Goal: Navigation & Orientation: Find specific page/section

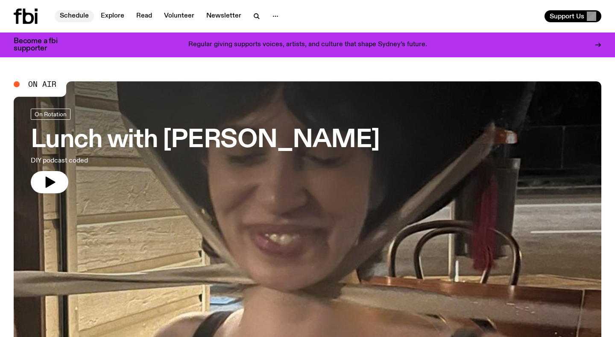
click at [86, 12] on link "Schedule" at bounding box center [74, 16] width 39 height 12
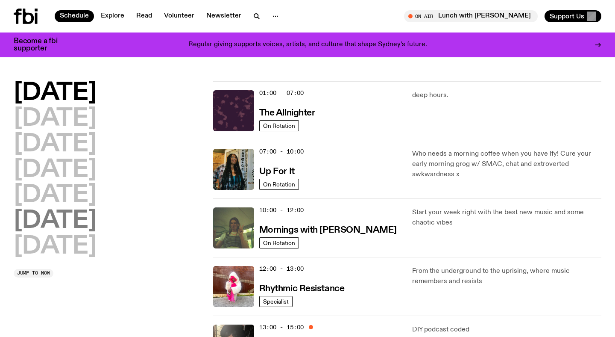
click at [84, 219] on h2 "[DATE]" at bounding box center [55, 221] width 83 height 24
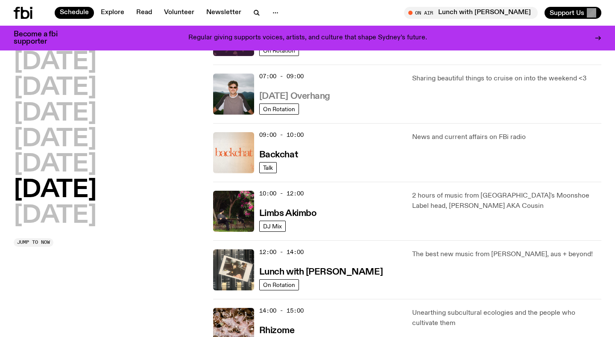
scroll to position [256, 0]
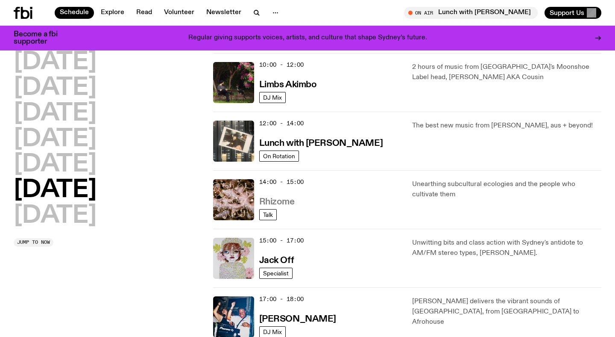
click at [280, 201] on h3 "Rhizome" at bounding box center [276, 201] width 35 height 9
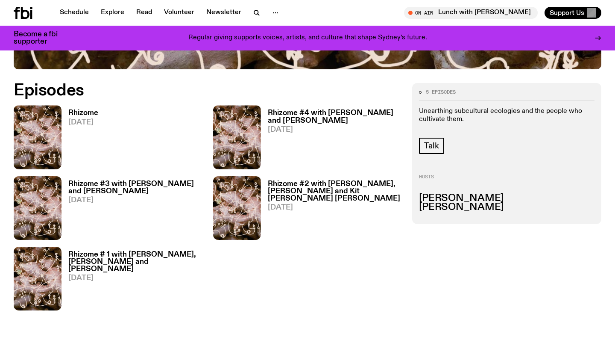
scroll to position [383, 0]
click at [86, 110] on h3 "Rhizome" at bounding box center [83, 112] width 30 height 7
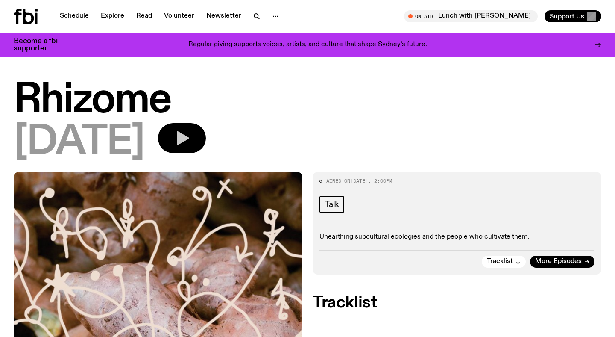
click at [191, 133] on icon "button" at bounding box center [181, 137] width 17 height 17
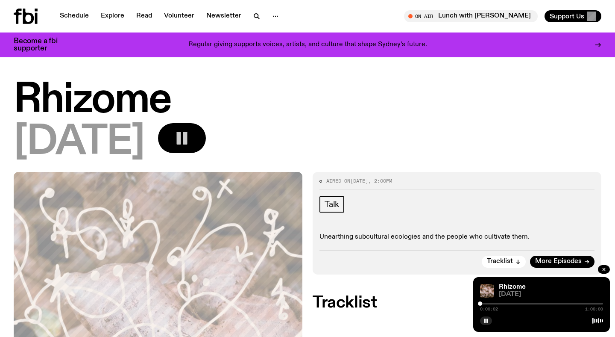
click at [485, 303] on div at bounding box center [541, 304] width 123 height 2
click at [485, 303] on div at bounding box center [485, 303] width 4 height 4
click at [483, 319] on button "button" at bounding box center [486, 320] width 12 height 9
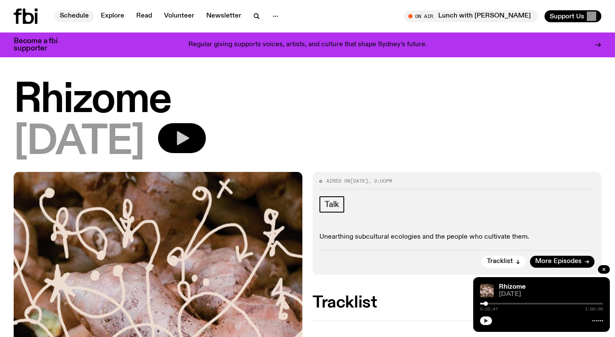
click at [67, 15] on link "Schedule" at bounding box center [74, 16] width 39 height 12
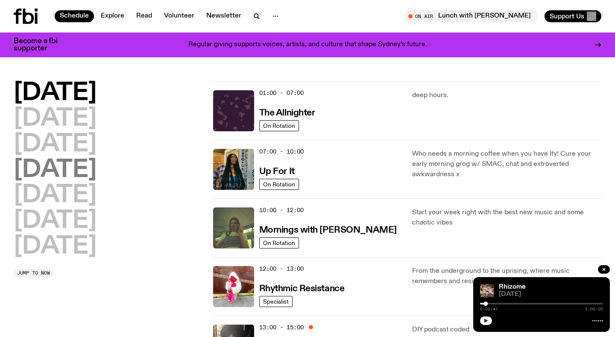
click at [82, 176] on h2 "[DATE]" at bounding box center [55, 170] width 83 height 24
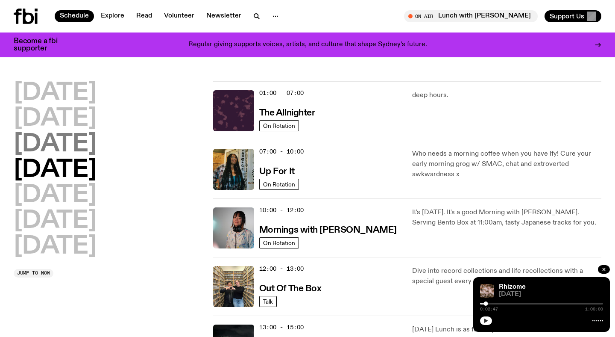
click at [85, 138] on h2 "[DATE]" at bounding box center [55, 144] width 83 height 24
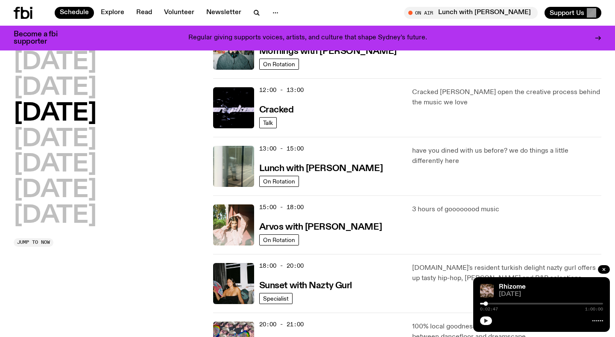
scroll to position [173, 0]
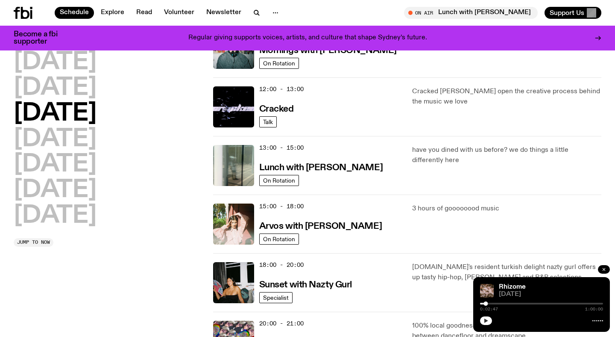
click at [604, 268] on icon "button" at bounding box center [604, 269] width 5 height 5
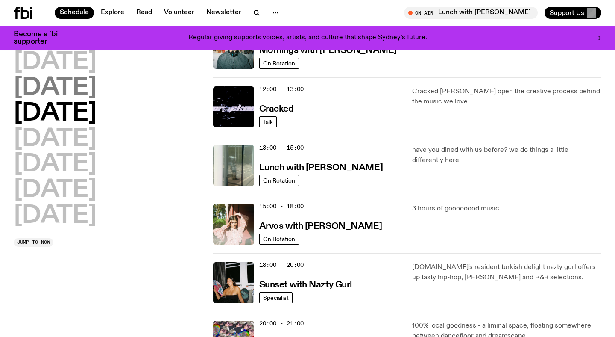
click at [79, 91] on h2 "[DATE]" at bounding box center [55, 88] width 83 height 24
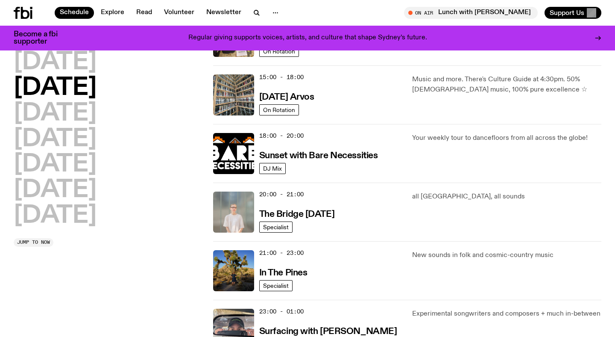
scroll to position [302, 0]
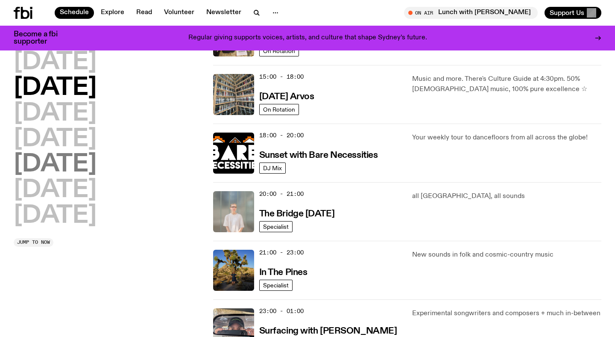
click at [74, 153] on h2 "[DATE]" at bounding box center [55, 165] width 83 height 24
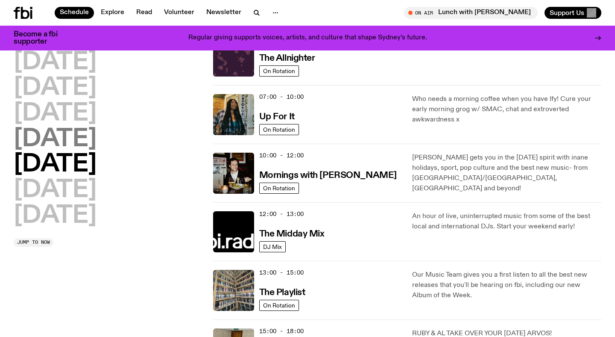
click at [76, 138] on h2 "[DATE]" at bounding box center [55, 139] width 83 height 24
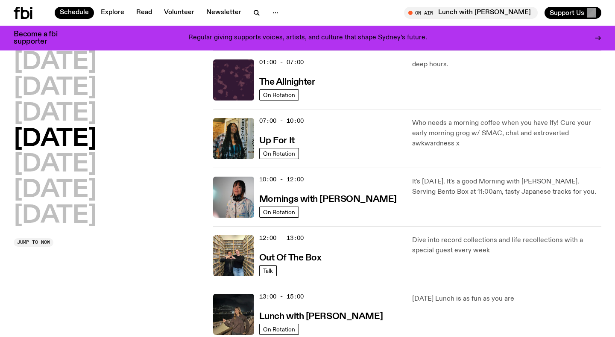
scroll to position [81, 0]
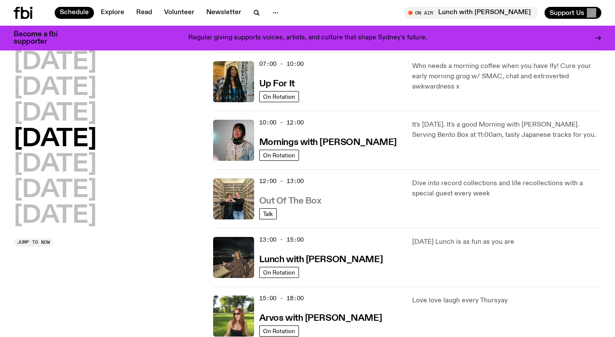
click at [305, 198] on h3 "Out Of The Box" at bounding box center [290, 201] width 62 height 9
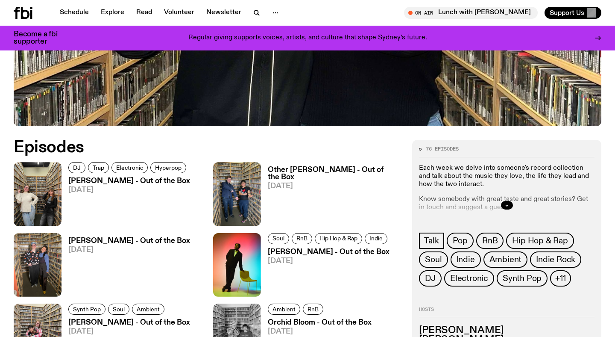
scroll to position [380, 0]
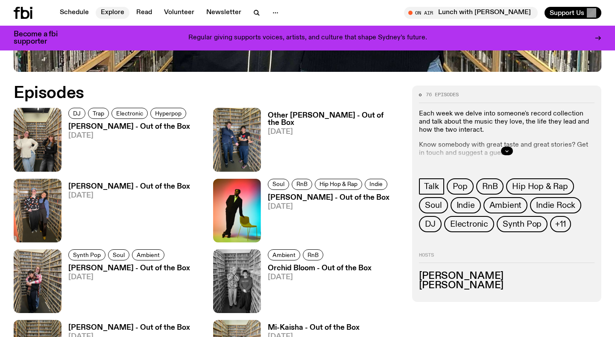
click at [109, 14] on link "Explore" at bounding box center [113, 13] width 34 height 12
click at [74, 11] on link "Schedule" at bounding box center [74, 13] width 39 height 12
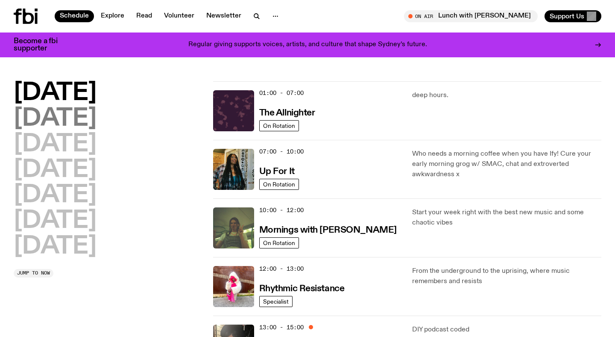
click at [74, 118] on h2 "[DATE]" at bounding box center [55, 119] width 83 height 24
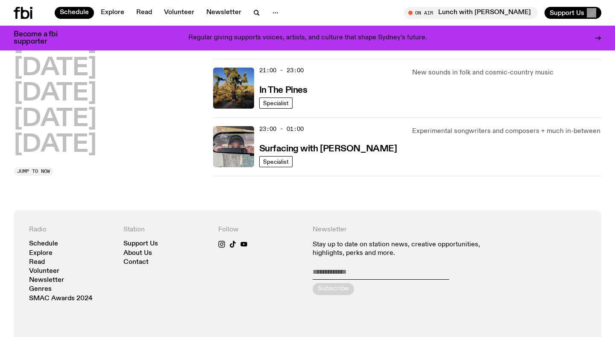
scroll to position [321, 0]
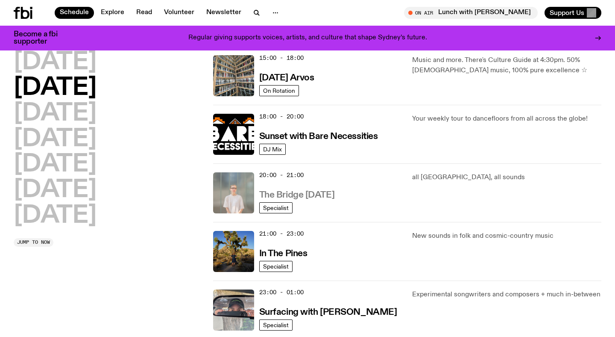
click at [314, 197] on h3 "The Bridge Tuesday" at bounding box center [297, 195] width 76 height 9
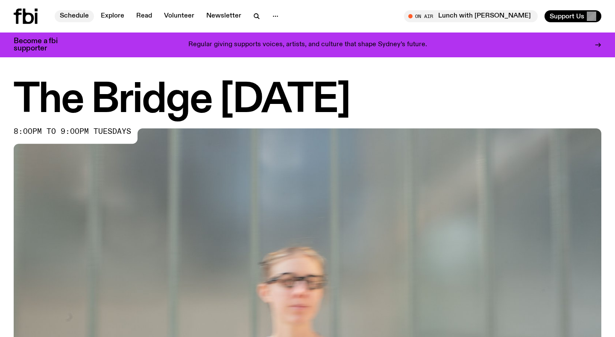
click at [71, 12] on link "Schedule" at bounding box center [74, 16] width 39 height 12
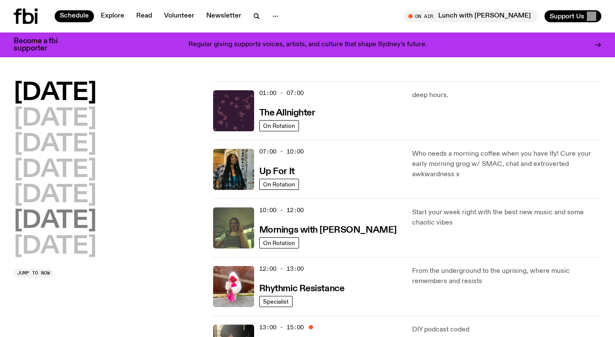
click at [52, 226] on h2 "[DATE]" at bounding box center [55, 221] width 83 height 24
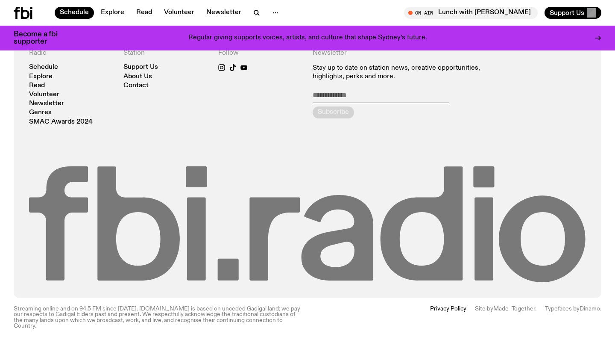
scroll to position [547, 0]
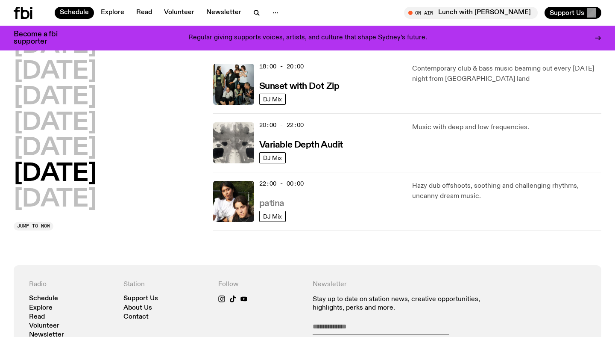
click at [269, 202] on h3 "patina" at bounding box center [271, 203] width 25 height 9
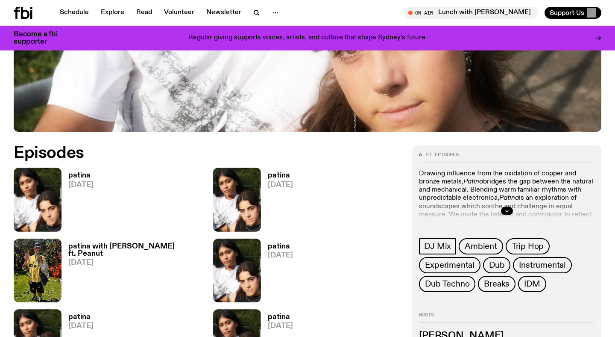
scroll to position [320, 0]
click at [74, 11] on link "Schedule" at bounding box center [74, 13] width 39 height 12
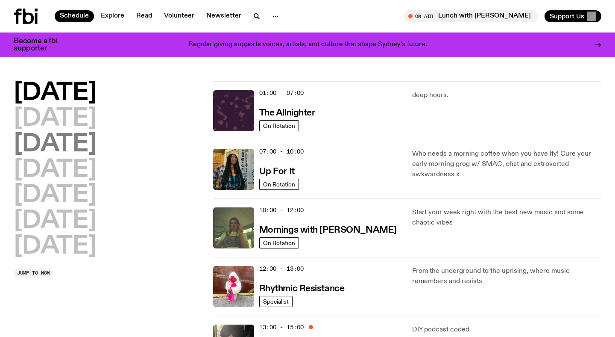
click at [88, 146] on h2 "[DATE]" at bounding box center [55, 144] width 83 height 24
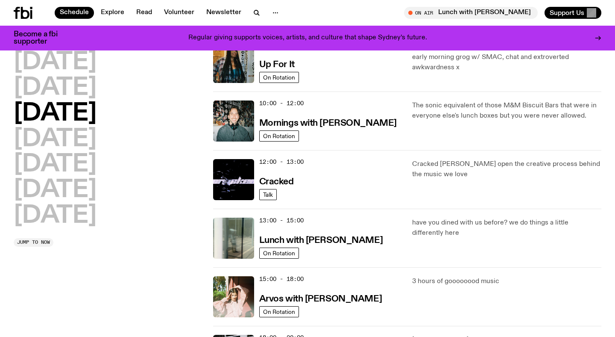
scroll to position [50, 0]
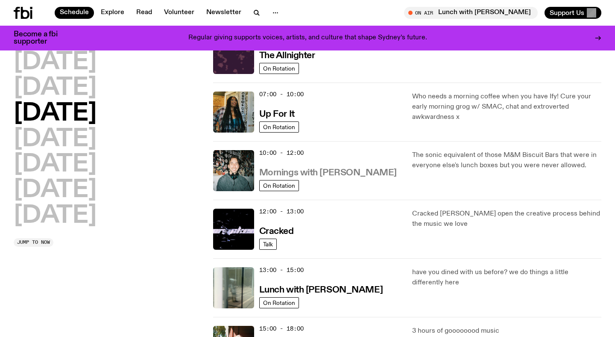
click at [346, 173] on h3 "Mornings with Ben Hansen" at bounding box center [328, 172] width 138 height 9
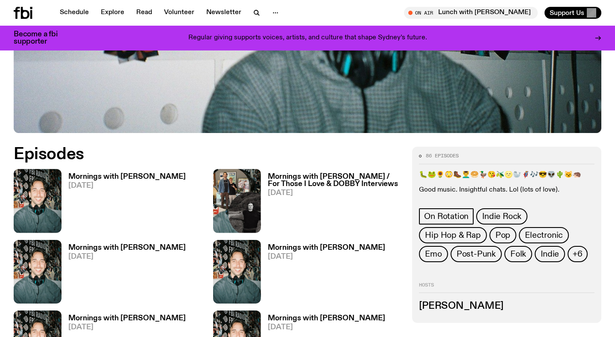
scroll to position [350, 0]
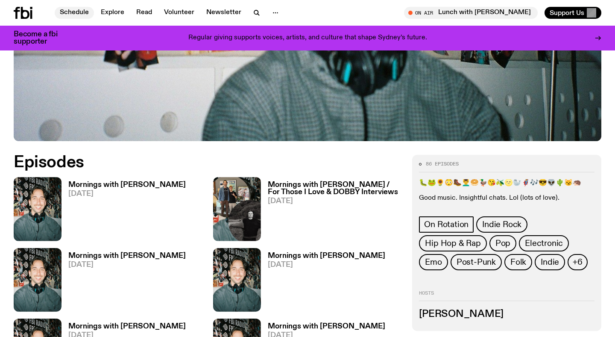
click at [73, 10] on link "Schedule" at bounding box center [74, 13] width 39 height 12
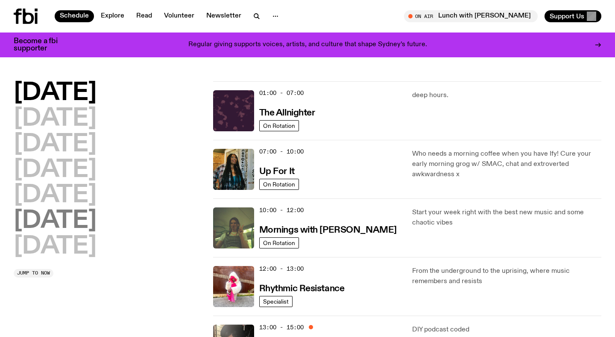
click at [69, 217] on h2 "[DATE]" at bounding box center [55, 221] width 83 height 24
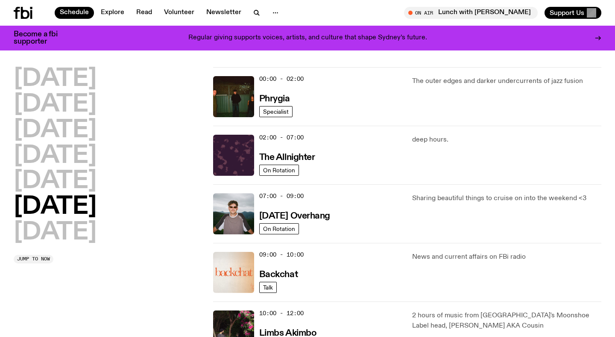
scroll to position [94, 0]
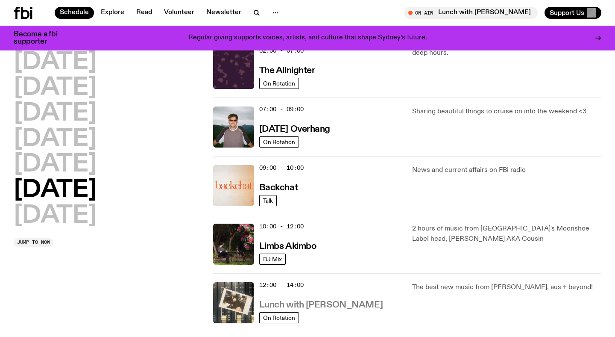
click at [310, 302] on h3 "Lunch with [PERSON_NAME]" at bounding box center [320, 304] width 123 height 9
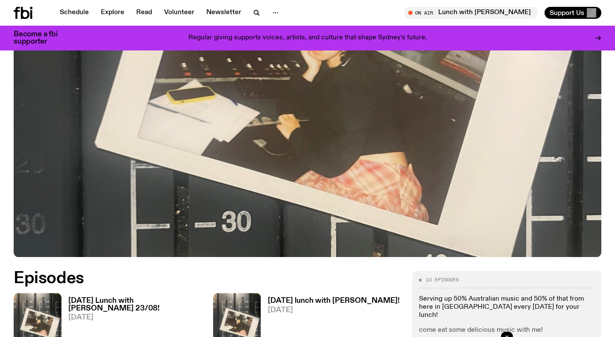
scroll to position [197, 0]
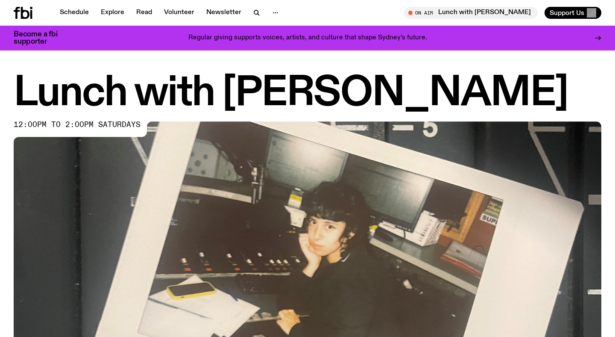
scroll to position [190, 0]
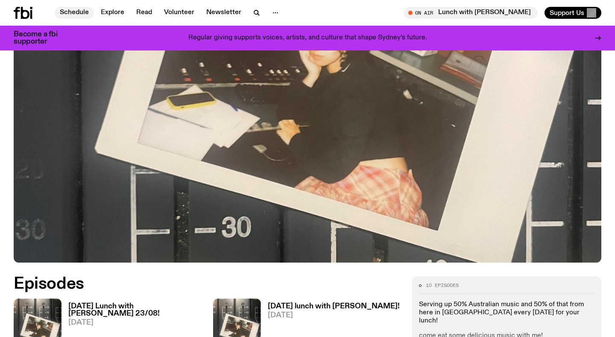
click at [67, 15] on link "Schedule" at bounding box center [74, 13] width 39 height 12
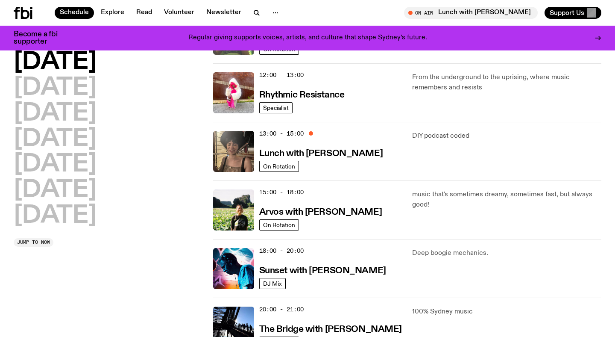
scroll to position [275, 0]
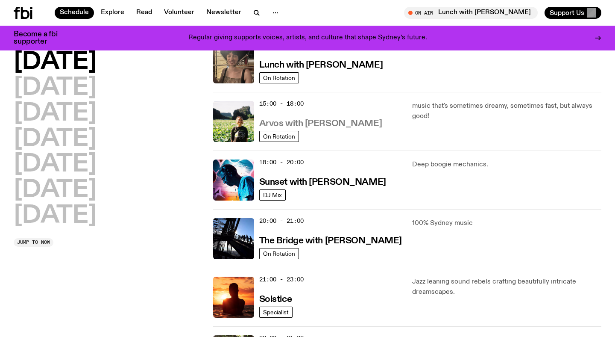
click at [321, 123] on h3 "Arvos with [PERSON_NAME]" at bounding box center [320, 123] width 123 height 9
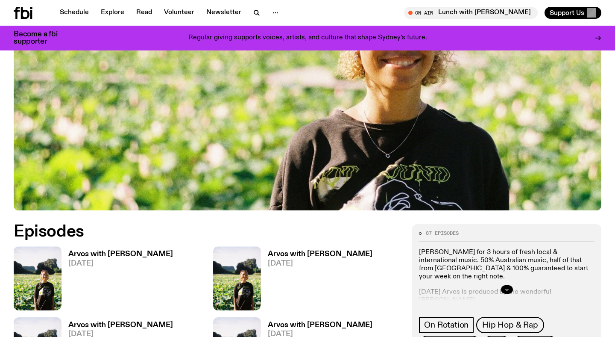
scroll to position [296, 0]
